Goal: Communication & Community: Answer question/provide support

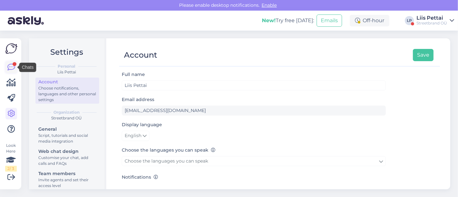
click at [10, 66] on icon at bounding box center [11, 67] width 8 height 8
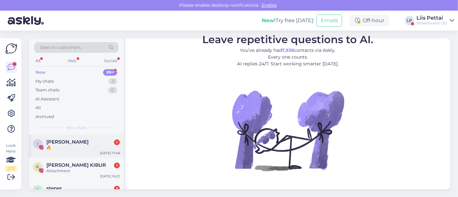
click at [58, 147] on div "🔥" at bounding box center [82, 148] width 73 height 6
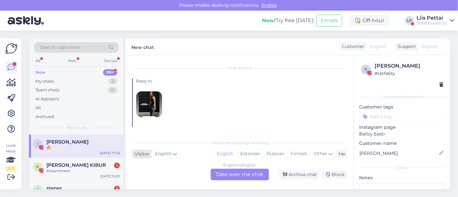
scroll to position [14, 0]
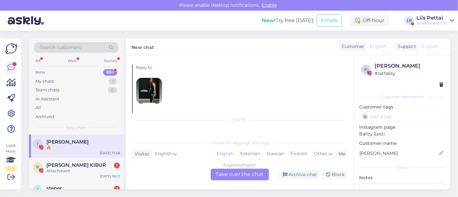
click at [155, 96] on img at bounding box center [149, 91] width 26 height 26
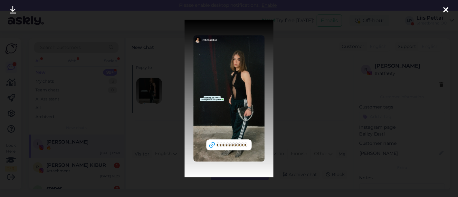
click at [187, 121] on img at bounding box center [228, 99] width 89 height 158
click at [175, 122] on div at bounding box center [229, 98] width 458 height 197
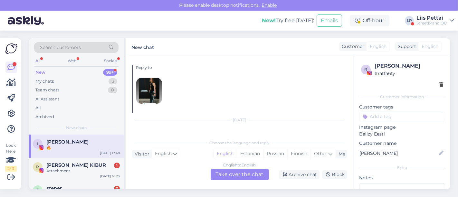
click at [59, 148] on div "🔥" at bounding box center [82, 148] width 73 height 6
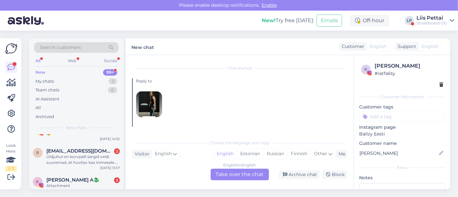
scroll to position [272, 0]
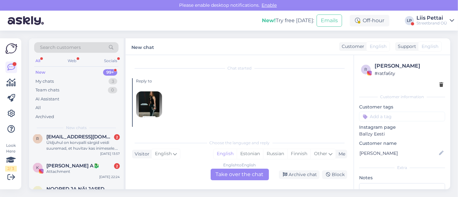
click at [59, 148] on div "Üldjuhul on korvpalli särgid veidi suuremad, et huvitav kas inimesele. kes muid…" at bounding box center [82, 146] width 73 height 12
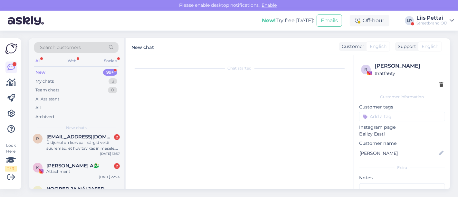
scroll to position [60, 0]
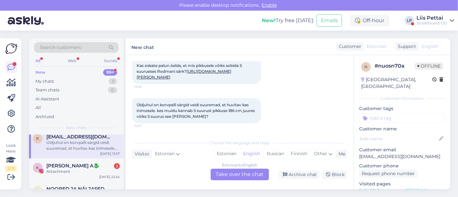
click at [231, 172] on div "Estonian to English Take over the chat" at bounding box center [240, 175] width 58 height 12
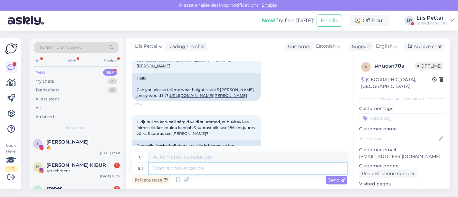
click at [222, 170] on textarea at bounding box center [248, 168] width 198 height 11
type textarea "Tere,"
type textarea "Tere, pigem"
type textarea "Tere, mulle meeldib"
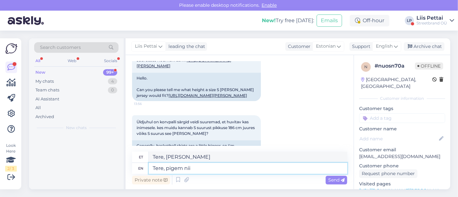
type textarea "Tere, pigem nii"
type textarea "Tere, mulle nii"
type textarea "Tere, pigem s"
type textarea "Tere, mulle meeldib"
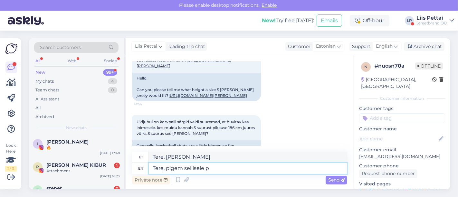
type textarea "Tere, pigem sellisele pi"
type textarea "Tere, kõigile"
type textarea "Tere, pigem sellisele pikkusele"
type textarea "Tere, pigem sellisele pikkusele m"
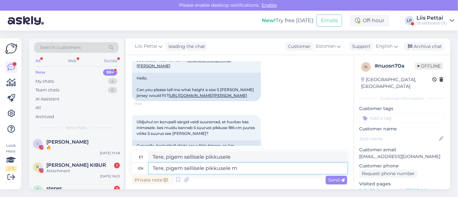
type textarea "Tere, pigem sellisele pikkusele m"
type textarea "Tere, pigem sellisele pikkusele m/L"
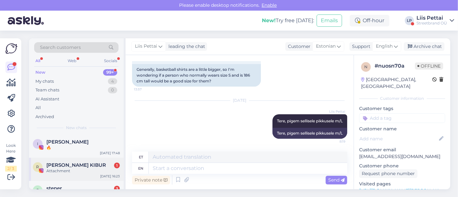
click at [64, 167] on span "REBECA KIBUR" at bounding box center [76, 165] width 60 height 6
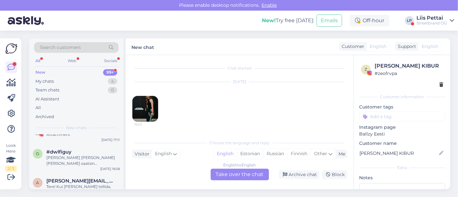
scroll to position [329, 0]
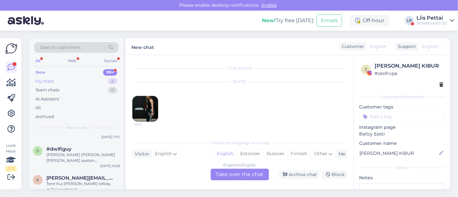
click at [47, 79] on div "My chats" at bounding box center [44, 81] width 18 height 6
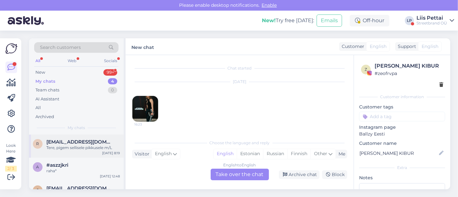
click at [71, 145] on div "Tere, pigem sellisele pikkusele m/L" at bounding box center [82, 148] width 73 height 6
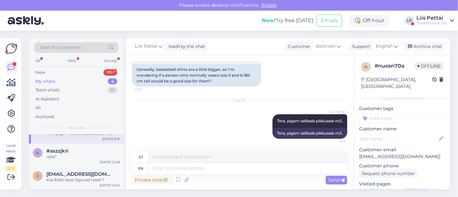
scroll to position [43, 0]
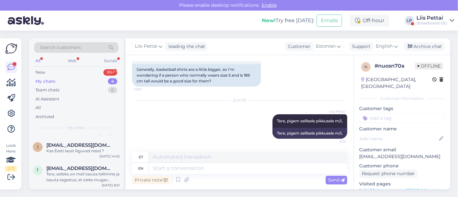
click at [71, 145] on span "janar.arst@gmail.com" at bounding box center [79, 145] width 67 height 6
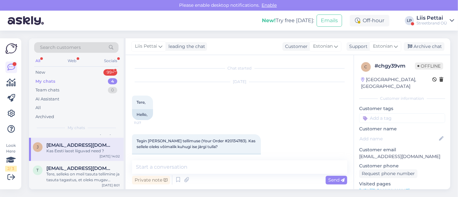
scroll to position [534, 0]
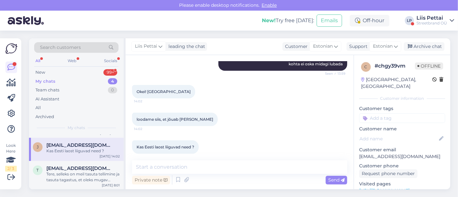
click at [71, 145] on span "janar.arst@gmail.com" at bounding box center [79, 145] width 67 height 6
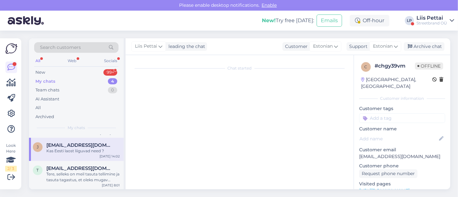
scroll to position [0, 0]
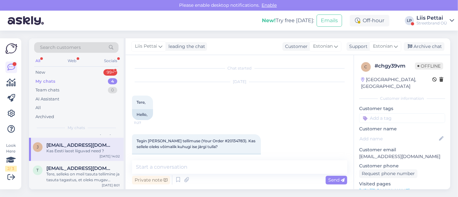
click at [72, 154] on div "j janar.arst@gmail.com Kas Eesti laost liiguvad need ? Sep 25 14:02" at bounding box center [76, 149] width 95 height 23
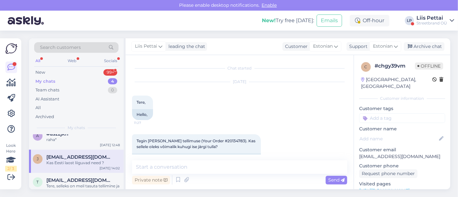
scroll to position [43, 0]
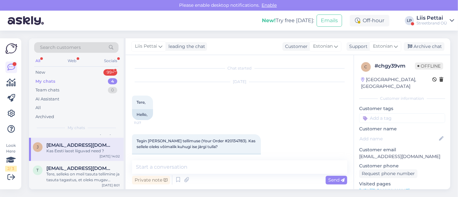
click at [433, 28] on div "New! Try free today: Emails Off-hour LP Liis Pettai Streetbrand OÜ" at bounding box center [229, 21] width 458 height 20
click at [433, 23] on div "Streetbrand OÜ" at bounding box center [431, 23] width 31 height 5
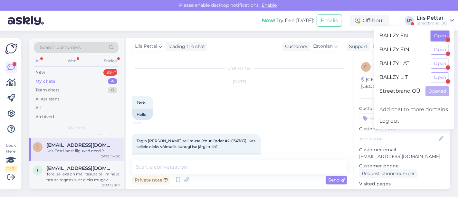
click at [434, 38] on button "Open" at bounding box center [440, 36] width 18 height 10
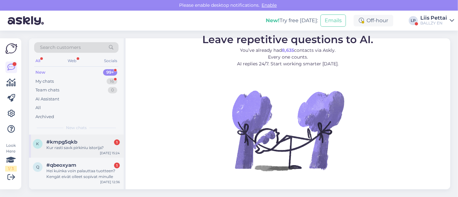
click at [69, 142] on span "#kmpg5qkb" at bounding box center [61, 142] width 31 height 6
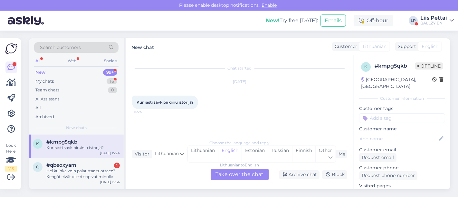
click at [249, 176] on div "Lithuanian to English Take over the chat" at bounding box center [240, 175] width 58 height 12
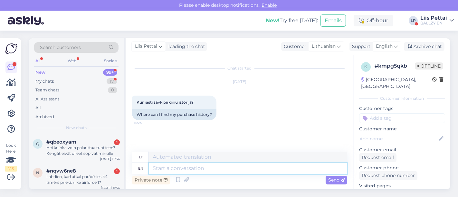
click at [236, 166] on textarea at bounding box center [248, 168] width 198 height 11
type textarea "If y"
type textarea "Jei"
type textarea "If you we"
type textarea "Jei jūs"
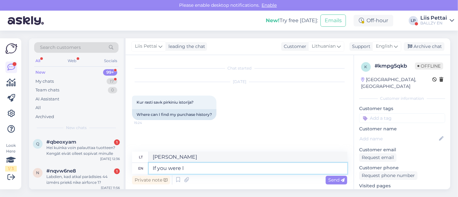
type textarea "If you were lo"
type textarea "Jei buvote"
type textarea "If you were logged in"
type textarea "Jei buvote prisijungęs"
type textarea "If you were logged in every ti"
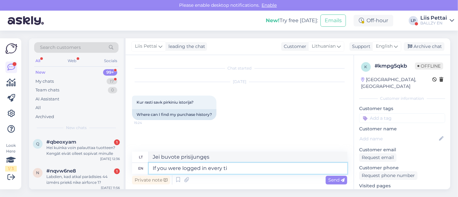
type textarea "Jei buvote prisijungęs kiekvieną"
type textarea "If you were logged in every time y"
type textarea "Jei būtumėte prisijungęs kiekvieną kartą"
type textarea "If you were logged in every time you ma"
type textarea "Jei būtumėte prisijungę kiekvieną kartą"
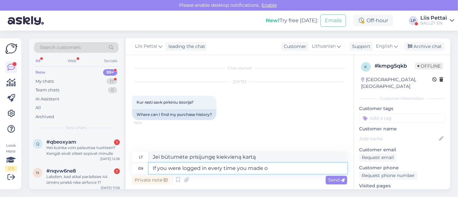
type textarea "If you were logged in every time you made or"
type textarea "Jei buvote prisijungę kiekvieną kartą kurdami"
type textarea "If you were logged in every time you made order th"
type textarea "Jei kiekvieną kartą pateikdami užsakymą buvote prisijungę"
type textarea "If you were logged in every time you made order then un"
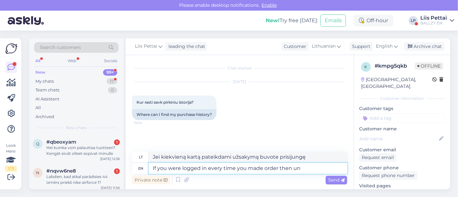
type textarea "Jei kiekvieną kartą pateikdami užsakymą buvote prisijungę, tada"
type textarea "If you were logged in every time you made order then under"
type textarea "Jei kiekvieną kartą pateikdami užsakymą buvote prisijungę, tada skiltyje"
type textarea "If you were logged in every time you made order then under account- i"
type textarea "Jei kiekvieną kartą pateikdami užsakymą buvote prisijungę, tada skiltyje „Pasky…"
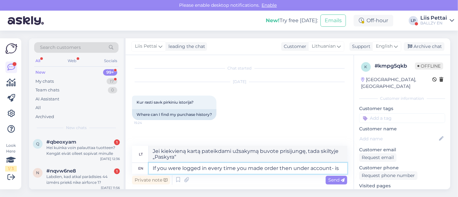
type textarea "If you were logged in every time you made order then under account- is"
type textarea "Jei kiekvieną kartą pateikdami užsakymą buvote prisijungę, tai skiltyje „paskyr…"
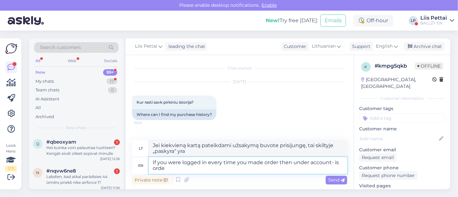
type textarea "If you were logged in every time you made order then under account- is ordes"
type textarea "Jei kiekvieną kartą pateikdami užsakymą buvote prisijungę, tada paskyroje yra u…"
type textarea "If you were logged in every time you made order then under account- is orderds"
type textarea "Jei kiekvieną kartą pateikdami užsakymą buvote prisijungę, tada paskyroje bus n…"
type textarea "If you were logged in every time you made order then under account- is orders"
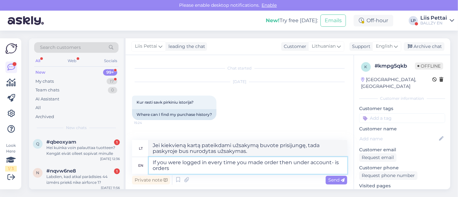
type textarea "Jei kiekvieną kartą pateikdami užsakymą buvote prisijungę, tada skiltyje „Pasky…"
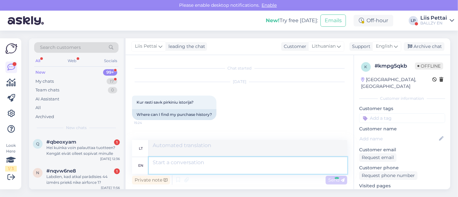
scroll to position [44, 0]
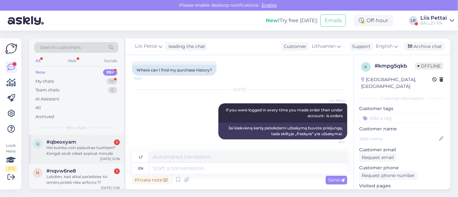
click at [84, 147] on div "Hei kuinka voin palauttaa tuotteen? Kengät eivät olleet sopivat minulle" at bounding box center [82, 151] width 73 height 12
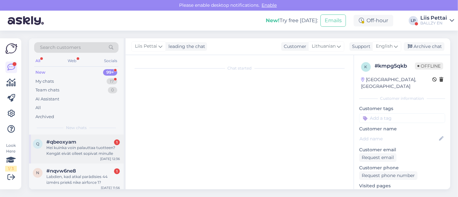
scroll to position [0, 0]
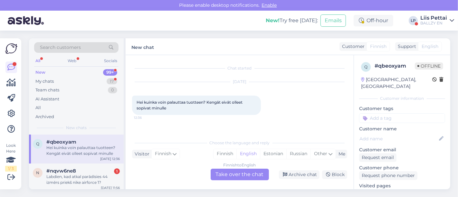
click at [241, 174] on div "Finnish to English Take over the chat" at bounding box center [240, 175] width 58 height 12
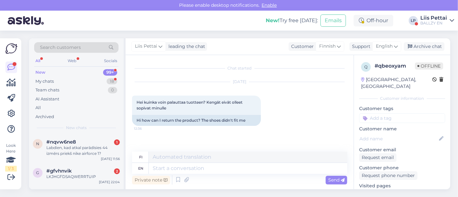
click at [216, 175] on div "Private note Send" at bounding box center [239, 180] width 215 height 12
click at [218, 170] on textarea at bounding box center [248, 168] width 198 height 11
click at [236, 172] on textarea at bounding box center [248, 168] width 198 height 11
type textarea "Hello"
type textarea "Hei"
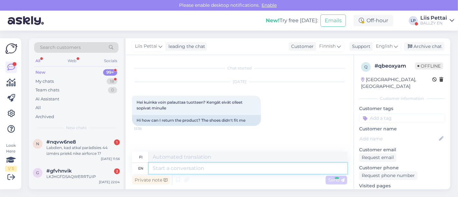
scroll to position [39, 0]
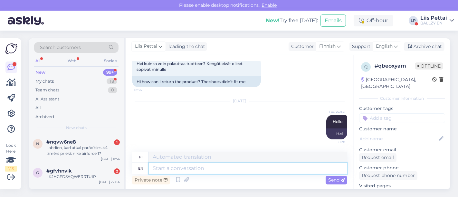
paste textarea "https://www.posti.fi/en/private/parcels-and-tracking/return-a-parcel"
type textarea "https://www.posti.fi/en/private/parcels-and-tracking/return-a-parcel"
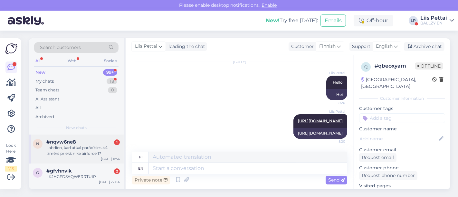
click at [59, 153] on div "Labdien, kad atkal parādīsies 44 izmērs priekš nike airforce 1?" at bounding box center [82, 151] width 73 height 12
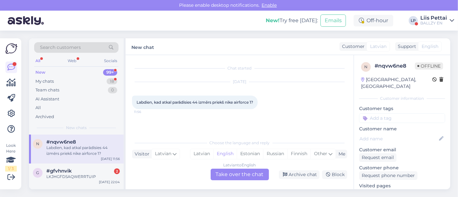
click at [230, 178] on div "Latvian to English Take over the chat" at bounding box center [240, 175] width 58 height 12
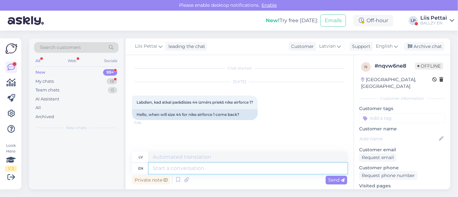
click at [219, 171] on textarea at bounding box center [248, 168] width 198 height 11
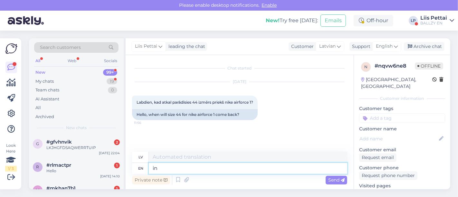
type textarea "in a"
type textarea "iekšā"
type textarea "in a coup"
type textarea "uzņēmumā"
type textarea "in a couple o"
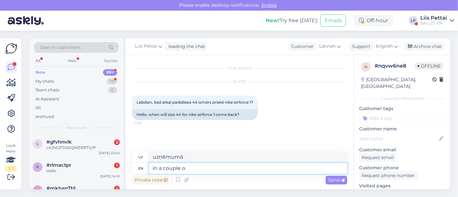
type textarea "pārī"
type textarea "in a couple of mo"
type textarea "pāris"
type textarea "in a couple of months"
type textarea "pēc pāris mēnešiem"
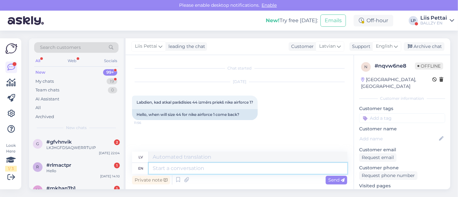
scroll to position [33, 0]
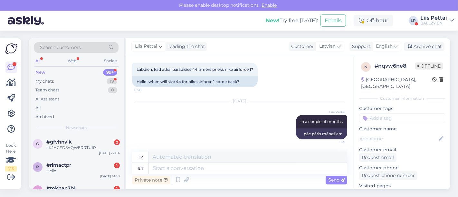
click at [410, 190] on link "https://ballzy.eu/en/product/air-force-1-07-cw2288-111-8-5-cnf" at bounding box center [384, 193] width 51 height 6
click at [76, 140] on div "#gfvhnvik 2" at bounding box center [82, 142] width 73 height 6
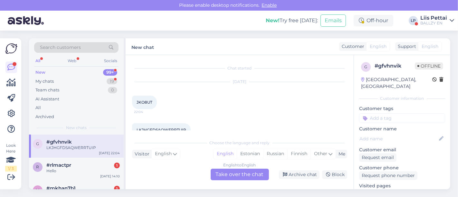
scroll to position [13, 0]
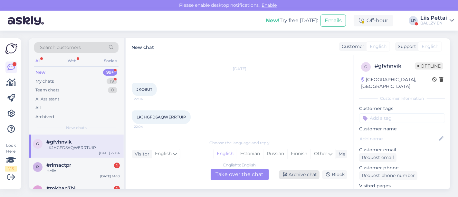
click at [306, 175] on div "Archive chat" at bounding box center [299, 174] width 41 height 9
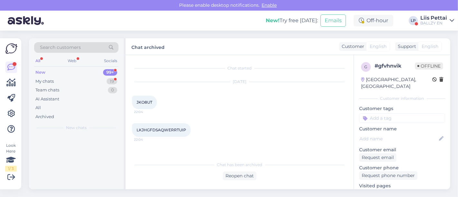
scroll to position [0, 0]
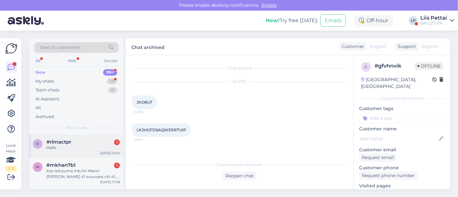
click at [71, 142] on span "#rlmactpr" at bounding box center [58, 142] width 25 height 6
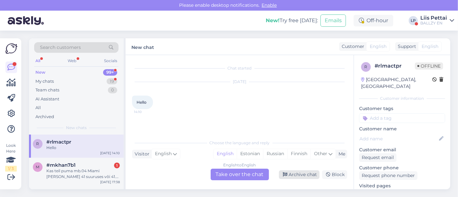
click at [306, 175] on div "Archive chat" at bounding box center [299, 174] width 41 height 9
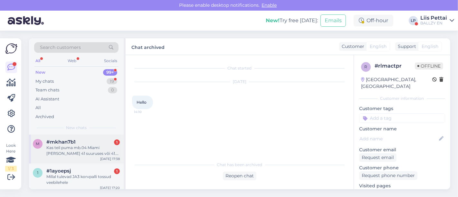
click at [90, 152] on div "Kas teil puma mb.04 Miami trenni tosse 41 suuruses või 41.5 suuruses on" at bounding box center [82, 151] width 73 height 12
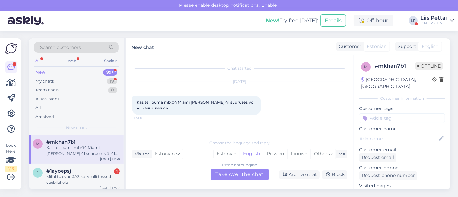
click at [385, 190] on link "https://ballzy.eu/en/product/mb-04-31083601-8-cnf" at bounding box center [384, 193] width 51 height 6
click at [216, 172] on div "Estonian to English Take over the chat" at bounding box center [240, 175] width 58 height 12
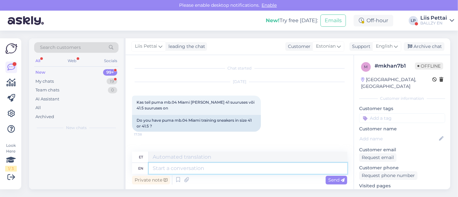
click at [204, 173] on textarea at bounding box center [248, 168] width 198 height 11
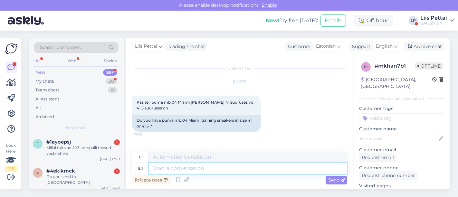
type textarea "Y"
type textarea "Tere, ku"
type textarea "Tere,"
type textarea "Tere, kui ve"
type textarea "Tere, kui"
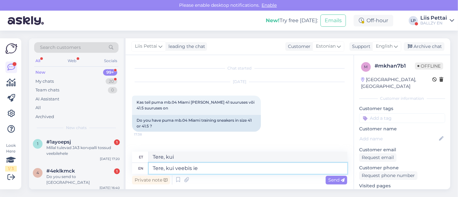
type textarea "Tere, kui veebis ie"
type textarea "Tere, kui veebis"
type textarea "Tere, kui veebis ie n"
type textarea "Tere, kui veebis ie"
type textarea "Tere, kui veebis ei"
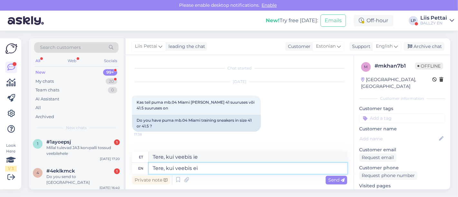
type textarea "Tere, kui veebis"
type textarea "Tere, kui veebis ei nä"
type textarea "Tere, kui veebis ei"
type textarea "Tere, kui veebis ei näita siis"
type textarea "Tere, kui veebis ei näita"
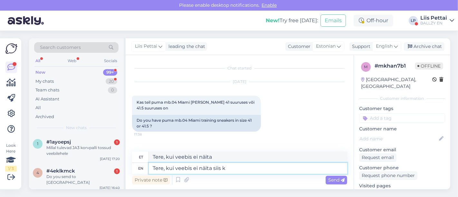
type textarea "Tere, kui veebis ei näita siis ka"
type textarea "Tere, kui veebis ei näita siis"
type textarea "Tere, kui veebis ei näita siis kahjuks k"
type textarea "Tere, kui veebis ei näita siis kahjuks"
type textarea "Tere, kui veebis ei näita siis kahjuks kuskil p"
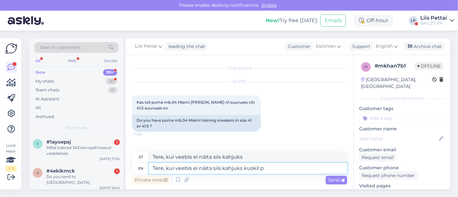
type textarea "Tere, kui veebis ei näita siis kahjuks kuskil"
type textarea "Tere, kui veebis ei näita siis kahjuks kuskil peidus ei"
type textarea "Tere, kui veebis ei näita siis kahjuks kuskil peidus"
type textarea "Tere, kui veebis ei näita siis kahjuks kuskil peidus ei o"
type textarea "Tere, kui veebis ei näita siis kahjuks kuskil peidus ei"
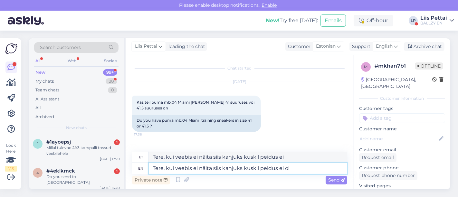
type textarea "Tere, kui veebis ei näita siis kahjuks kuskil peidus ei ole"
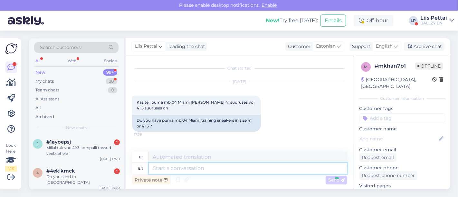
scroll to position [44, 0]
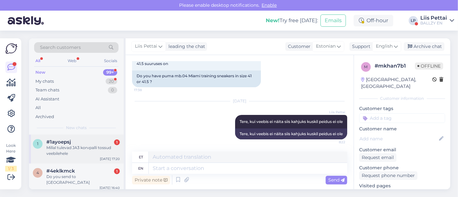
click at [97, 154] on div "Millal tulevad JA3 korvpalli tossud veebilehele" at bounding box center [82, 151] width 73 height 12
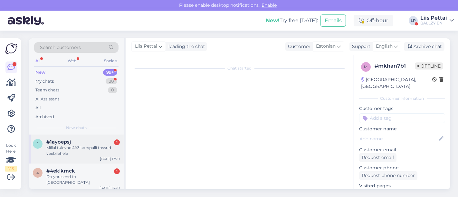
scroll to position [0, 0]
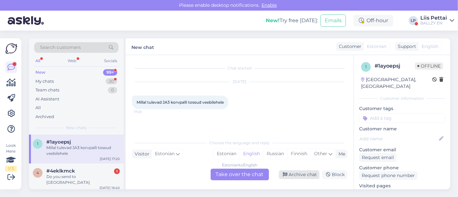
click at [307, 174] on div "Archive chat" at bounding box center [299, 174] width 41 height 9
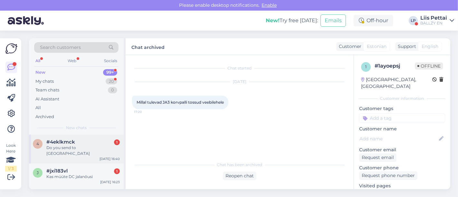
click at [76, 146] on div "Do you send to France" at bounding box center [82, 151] width 73 height 12
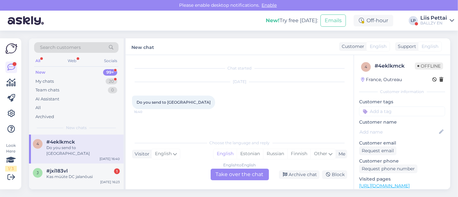
click at [235, 177] on div "English to English Take over the chat" at bounding box center [240, 175] width 58 height 12
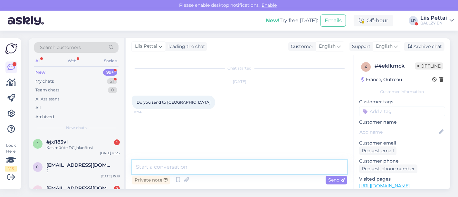
click at [210, 172] on textarea at bounding box center [239, 167] width 215 height 14
type textarea "Hello, unfortunately no"
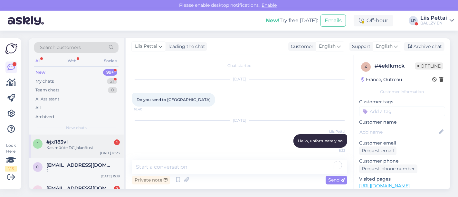
click at [66, 146] on div "Kas müüte DC jalanõusi" at bounding box center [82, 148] width 73 height 6
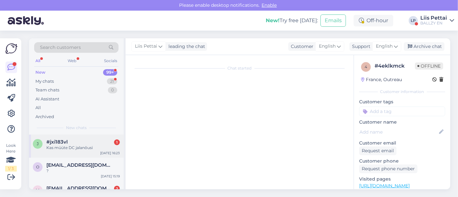
scroll to position [0, 0]
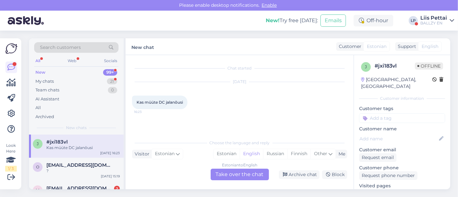
click at [234, 177] on div "Estonian to English Take over the chat" at bounding box center [240, 175] width 58 height 12
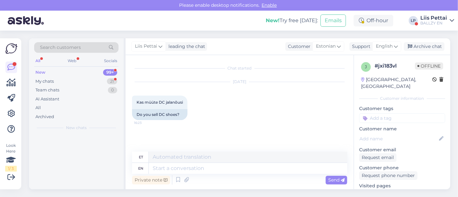
click at [213, 175] on div "Private note Send" at bounding box center [239, 180] width 215 height 12
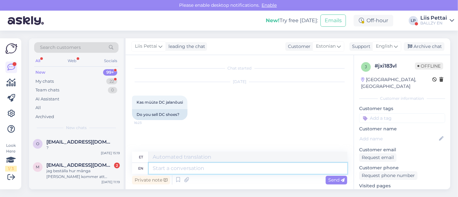
click at [214, 173] on textarea at bounding box center [248, 168] width 198 height 11
type textarea "j"
type textarea "e"
type textarea "kahj"
type textarea "kah"
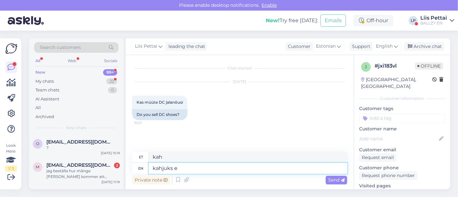
type textarea "kahjuks ei"
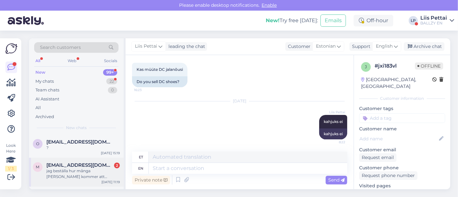
click at [59, 179] on div "m manar.albaghajati@gmail.com 2 jag beställa hur många dager kommer att få dett…" at bounding box center [76, 172] width 95 height 29
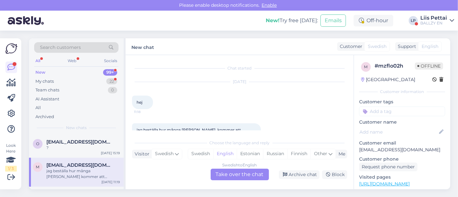
scroll to position [13, 0]
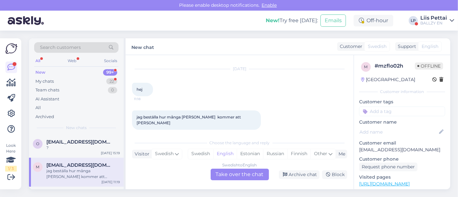
click at [225, 175] on div "Swedish to English Take over the chat" at bounding box center [240, 175] width 58 height 12
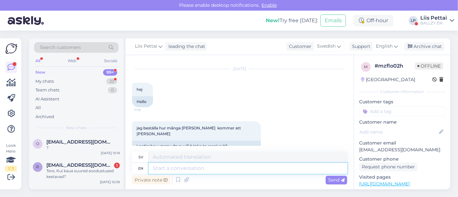
click at [209, 173] on textarea at bounding box center [248, 168] width 198 height 11
type textarea "2-7 w"
type textarea "2-7"
type textarea "2-7 workdays"
type textarea "2–7 arbetsdagar"
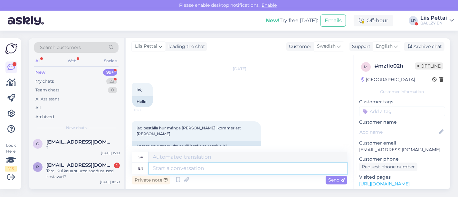
scroll to position [71, 0]
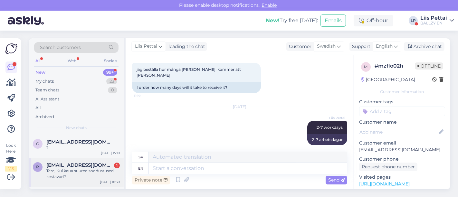
click at [68, 171] on div "Tere, Kui kaua suured soodustused kestavad?" at bounding box center [82, 174] width 73 height 12
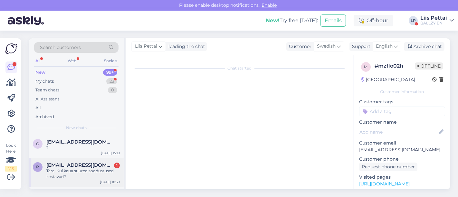
scroll to position [0, 0]
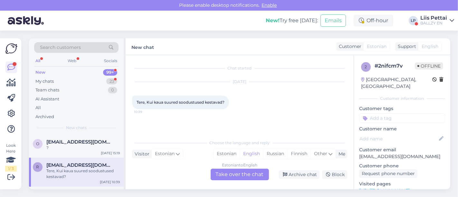
click at [244, 180] on div "Estonian to English Take over the chat" at bounding box center [240, 175] width 58 height 12
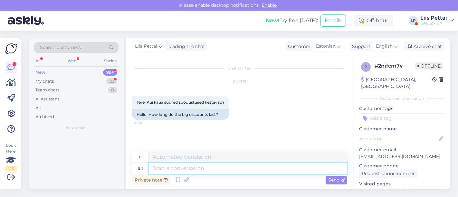
click at [233, 170] on textarea at bounding box center [248, 168] width 198 height 11
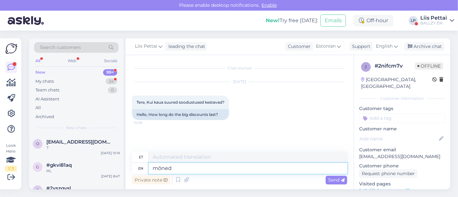
type textarea "mõned p"
type textarea "mõni"
type textarea "mõned päevad vee"
type textarea "mõned päevad"
type textarea "mõned päevad veel"
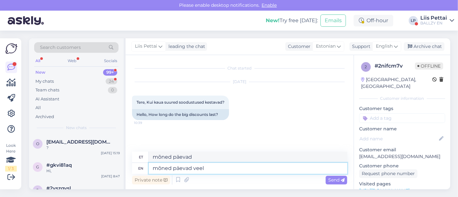
type textarea "mõned päevad veel"
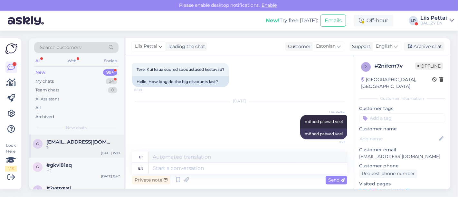
click at [88, 148] on div "?" at bounding box center [82, 148] width 73 height 6
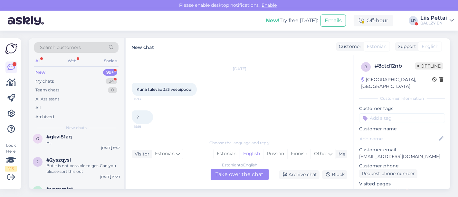
scroll to position [43, 0]
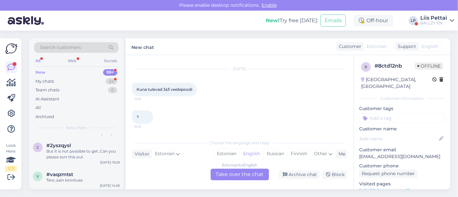
click at [88, 148] on div "But it is not possible to get..Can you please sort this out" at bounding box center [82, 154] width 73 height 12
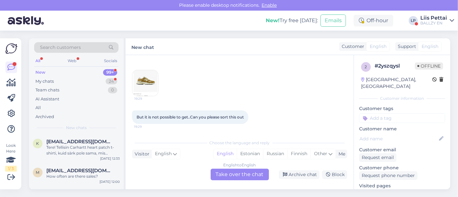
scroll to position [100, 0]
click at [69, 77] on div "My chats 24" at bounding box center [76, 81] width 84 height 9
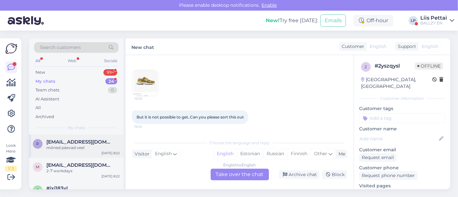
click at [72, 148] on div "mõned päevad veel" at bounding box center [82, 148] width 73 height 6
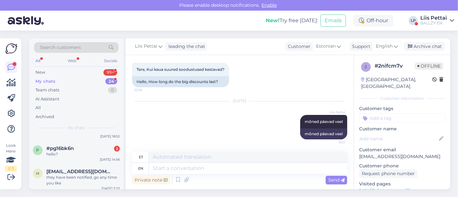
scroll to position [286, 0]
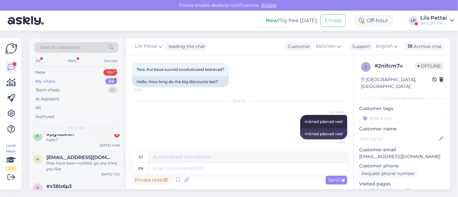
click at [72, 143] on div "hello?" at bounding box center [82, 140] width 73 height 6
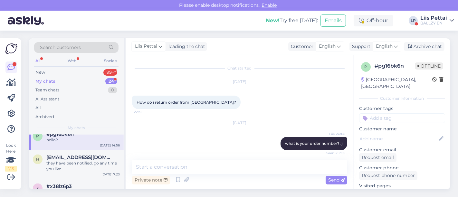
scroll to position [71, 0]
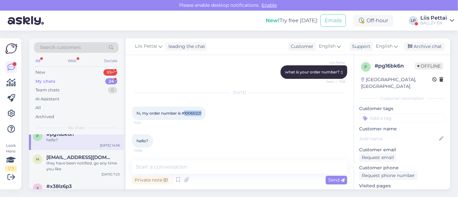
drag, startPoint x: 184, startPoint y: 114, endPoint x: 205, endPoint y: 113, distance: 21.0
click at [205, 113] on div "hi, my order number is #10060221 11:34" at bounding box center [169, 114] width 74 height 14
copy span "10060221"
click at [92, 158] on div "h his@inbox.lv they have been notified, go any time you like Sep 26 7:23" at bounding box center [76, 164] width 95 height 29
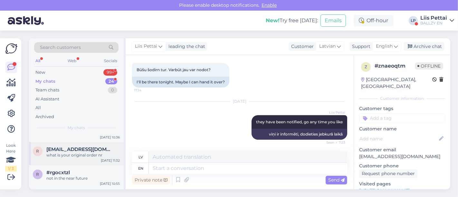
scroll to position [515, 0]
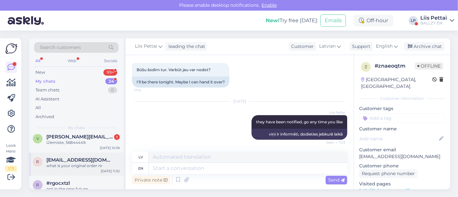
click at [87, 151] on div "v viktor.snytko@gmail.com 1 Ülemiste, 56844449. Sep 23 10:36" at bounding box center [76, 140] width 95 height 23
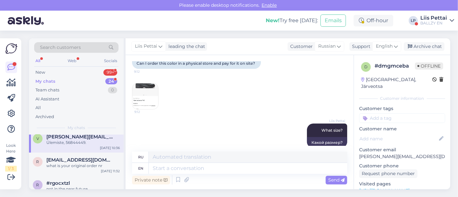
scroll to position [448, 0]
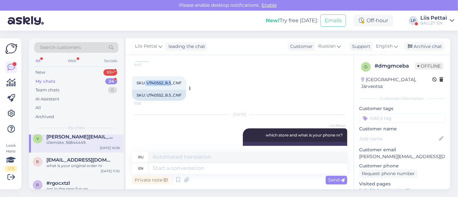
drag, startPoint x: 145, startPoint y: 81, endPoint x: 171, endPoint y: 82, distance: 26.1
click at [171, 82] on span "SKU: U740SS2_8.5_CNF" at bounding box center [159, 82] width 45 height 5
copy span "U740SS2_8.5"
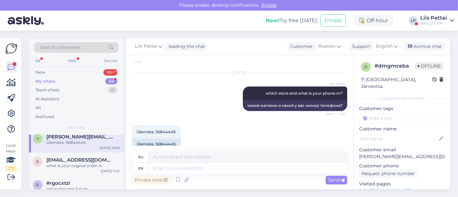
scroll to position [496, 0]
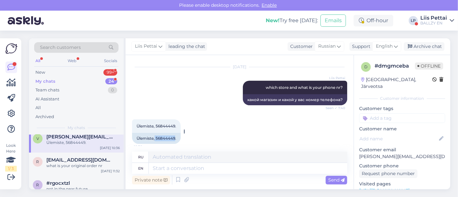
drag, startPoint x: 156, startPoint y: 137, endPoint x: 175, endPoint y: 138, distance: 19.7
click at [175, 138] on div "Ülemiste, 56844449." at bounding box center [156, 138] width 49 height 11
copy div "56844449"
click at [196, 170] on textarea at bounding box center [248, 168] width 198 height 11
type textarea "h"
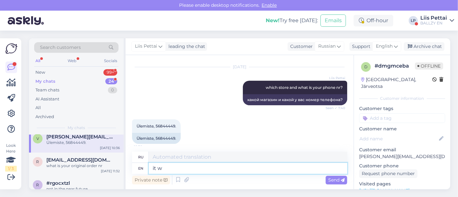
type textarea "it wi"
type textarea "это"
type textarea "it will b"
type textarea "это будет"
type textarea "it will be sent tod"
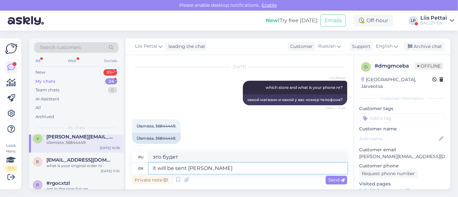
type textarea "он будет отправлен"
type textarea "it will be sent today t"
type textarea "он будет отправлен сегодня"
type textarea "it will be sent today to ülemiste an"
type textarea "сегодня он будет отправлен в ülemiste"
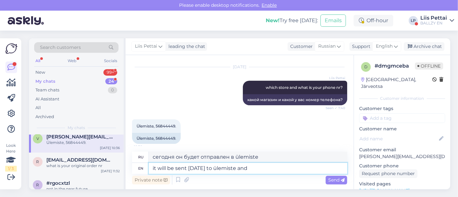
type textarea "it will be sent today to ülemiste and ü"
type textarea "сегодня он будет отправлен в ülemiste и"
type textarea "it will be sent today to ülemiste and ülemiste wi"
type textarea "оно будет отправлено сегодня Юлемисте и Юлемисте"
type textarea "it will be sent today to ülemiste and ülemiste will co"
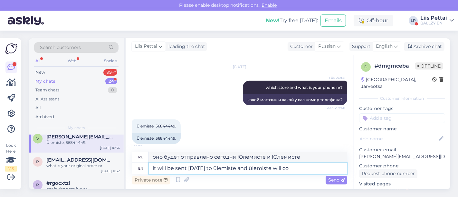
type textarea "оно будет отправлено сегодня в Юлемисте и Юлемисте будет"
type textarea "it will be sent today to ülemiste and ülemiste will contact yo"
type textarea "сегодня он будет отправлен в ülemiste, и ülemiste свяжется с вами"
type textarea "it will be sent today to ülemiste and ülemiste will contact you"
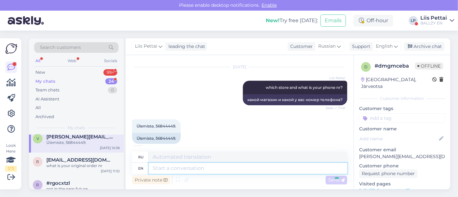
scroll to position [558, 0]
